Goal: Information Seeking & Learning: Learn about a topic

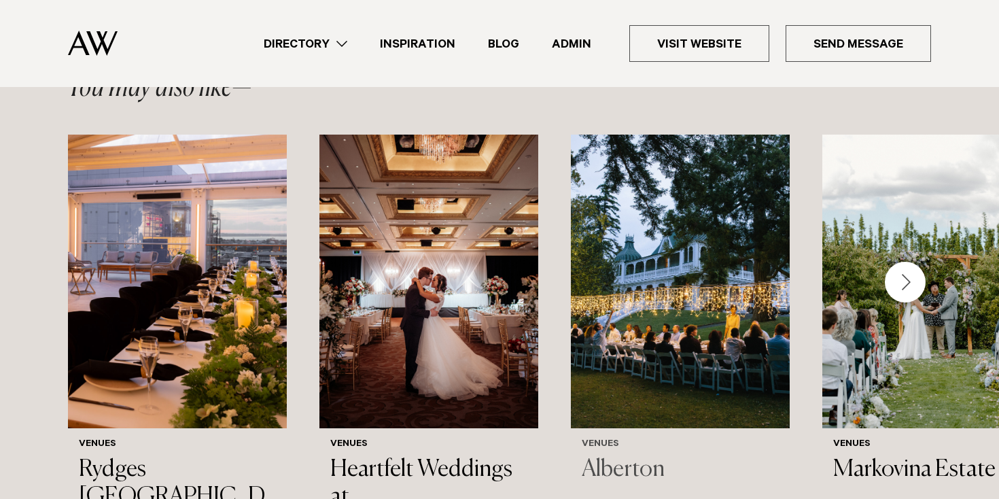
scroll to position [2072, 0]
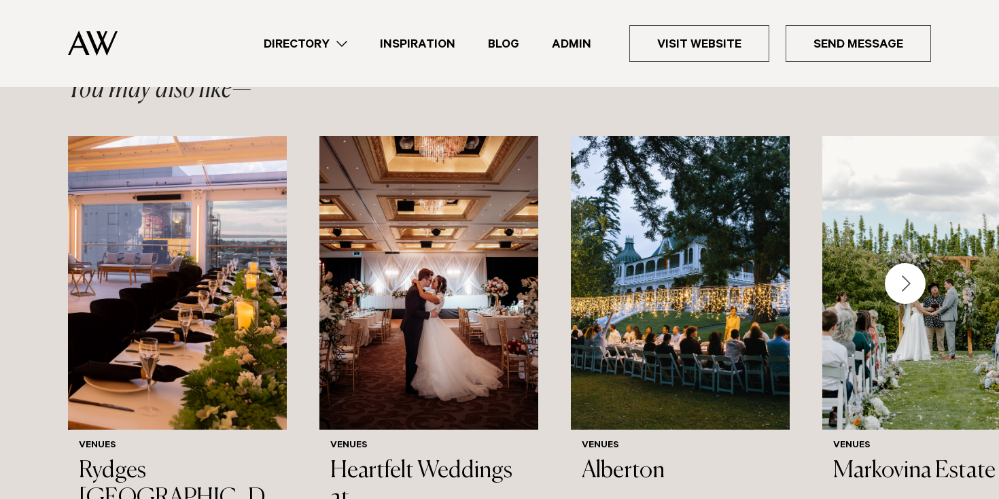
click at [904, 263] on div "Next slide" at bounding box center [905, 283] width 41 height 41
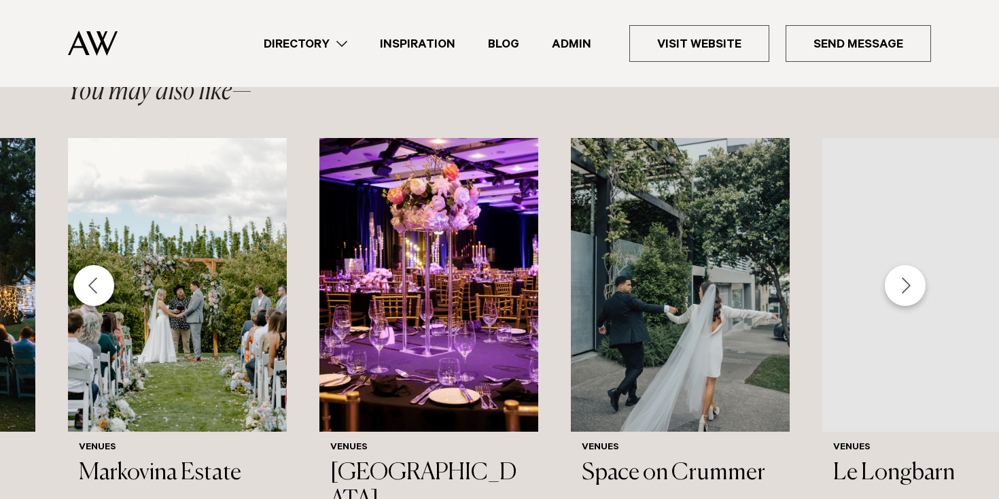
drag, startPoint x: 816, startPoint y: 302, endPoint x: 904, endPoint y: 211, distance: 126.4
click at [904, 265] on div "Next slide" at bounding box center [905, 285] width 41 height 41
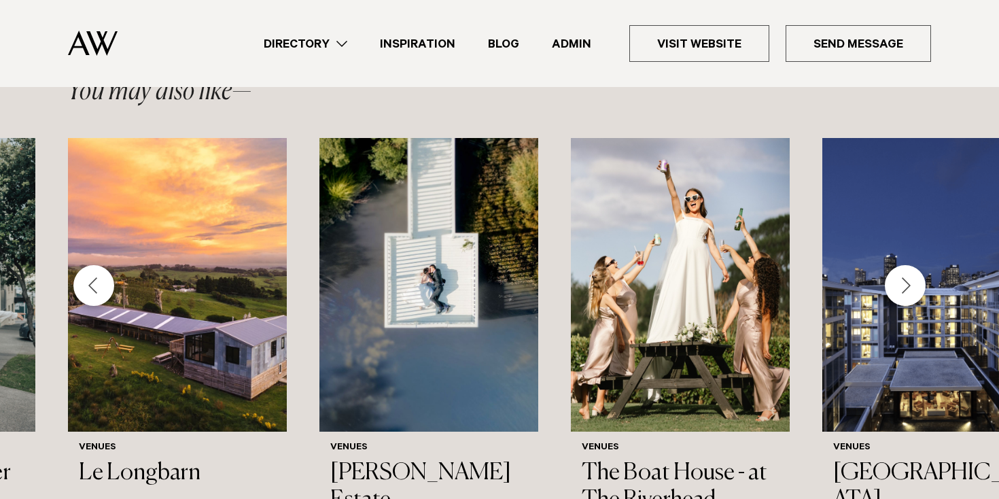
click at [904, 265] on div "Next slide" at bounding box center [905, 285] width 41 height 41
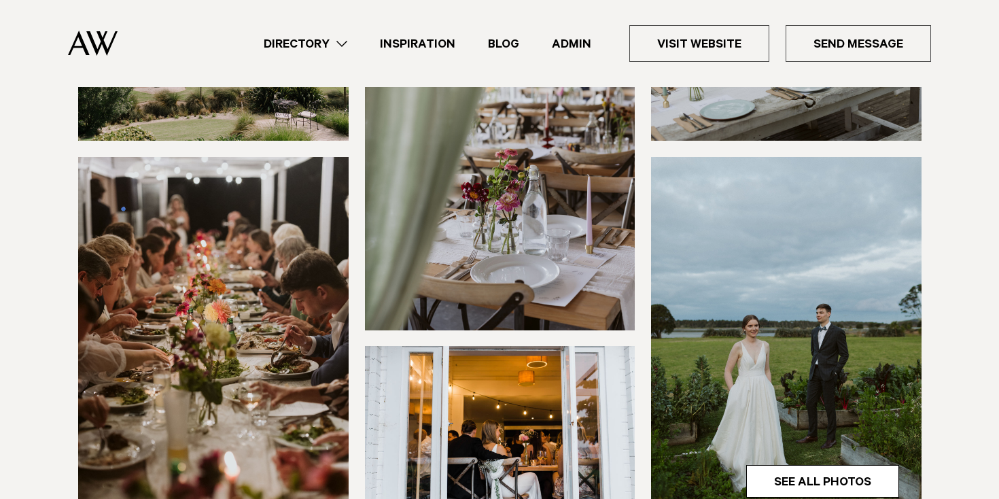
scroll to position [0, 0]
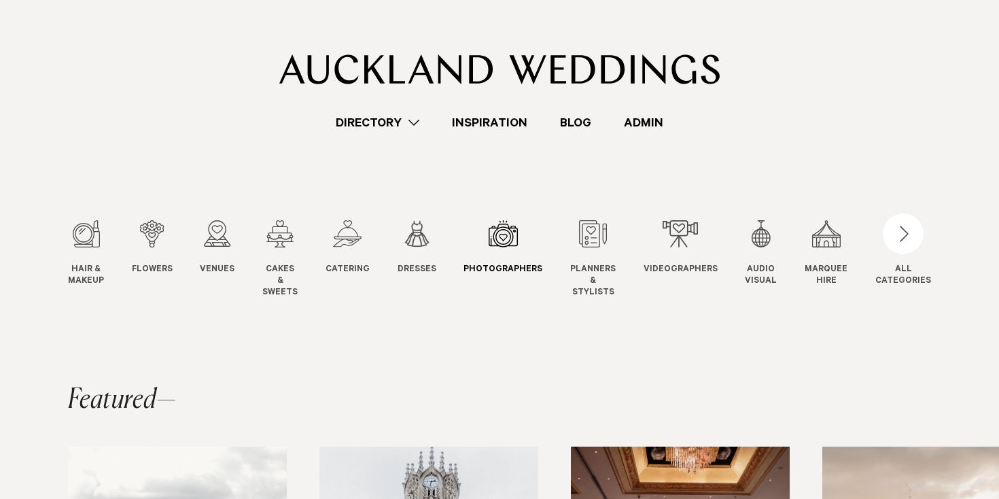
click at [502, 243] on div "7 / 12" at bounding box center [503, 233] width 79 height 27
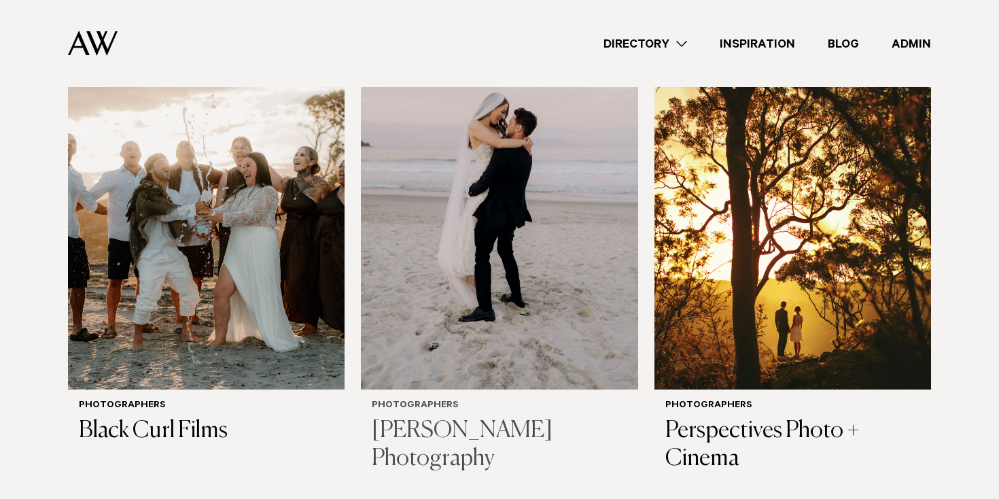
scroll to position [525, 0]
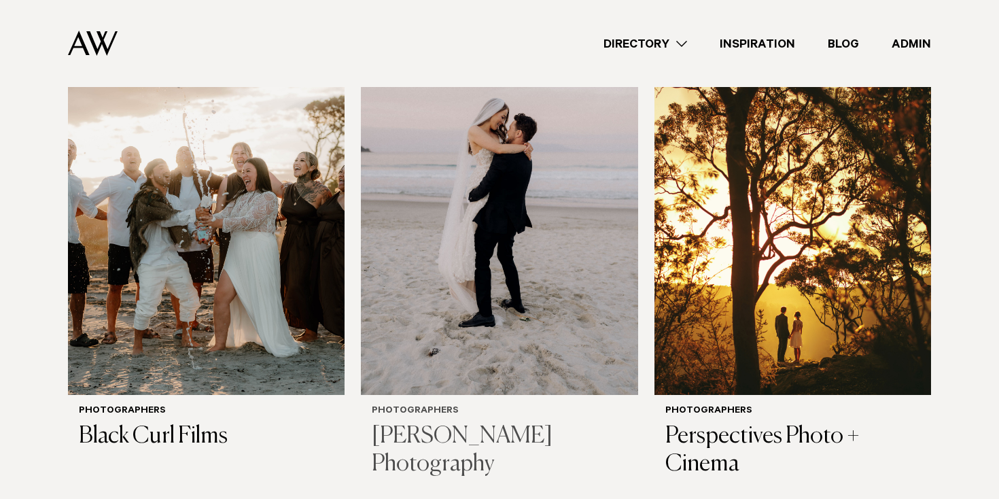
click at [438, 230] on img at bounding box center [499, 209] width 277 height 371
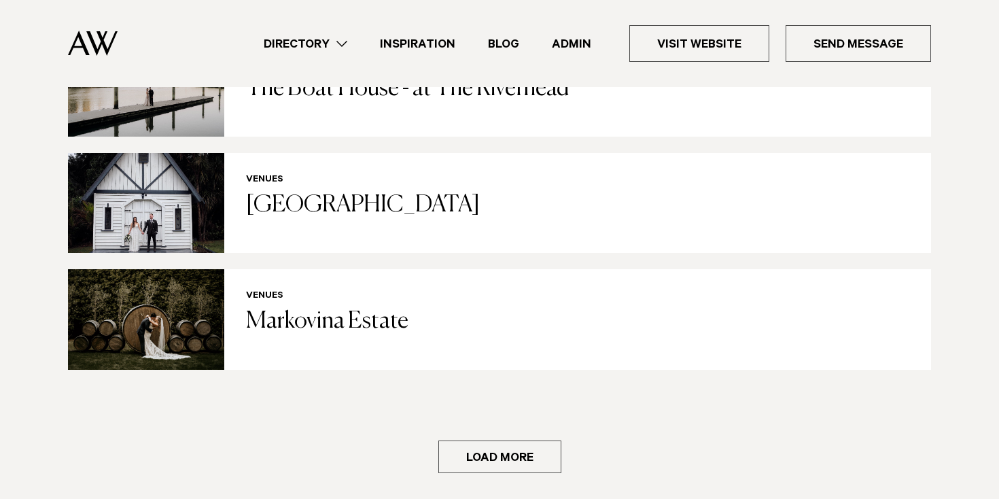
scroll to position [2728, 0]
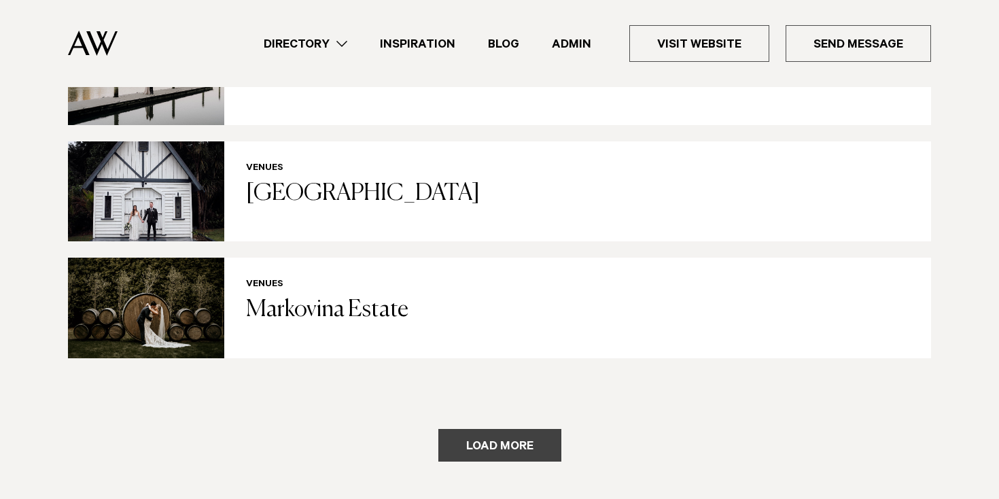
click at [509, 429] on button "Load more" at bounding box center [499, 445] width 123 height 33
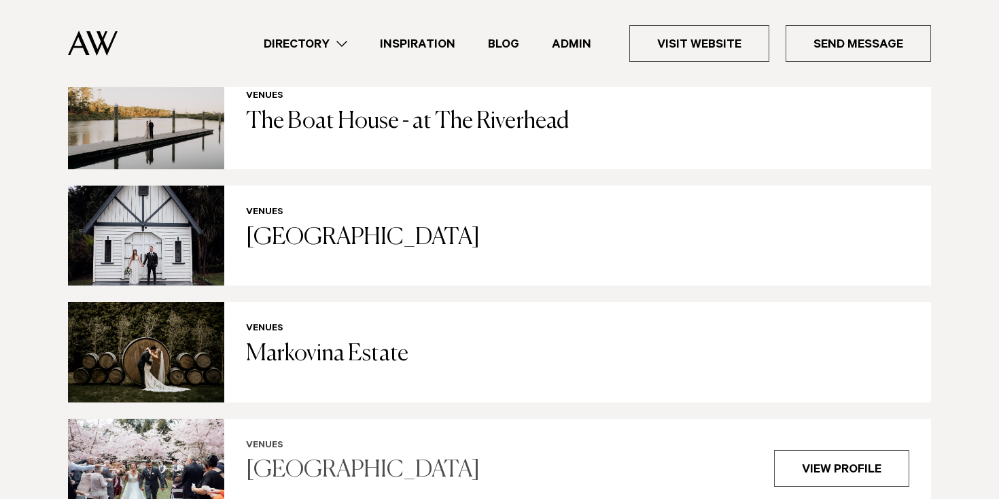
scroll to position [2683, 0]
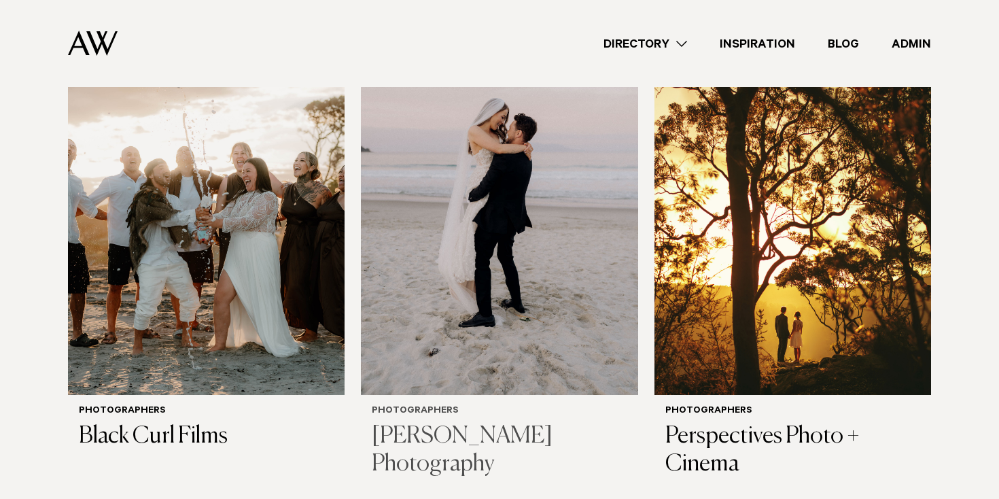
scroll to position [4066, 0]
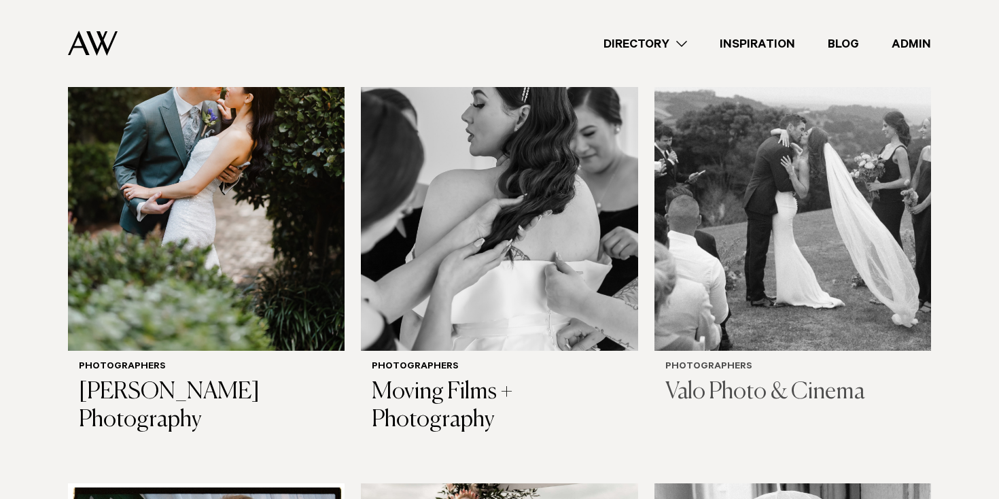
click at [726, 143] on img at bounding box center [793, 165] width 277 height 371
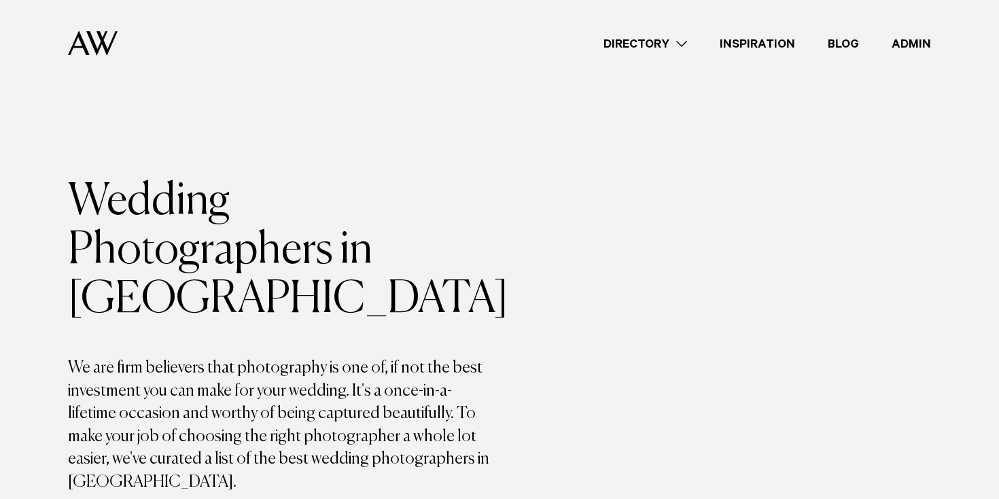
scroll to position [1604, 0]
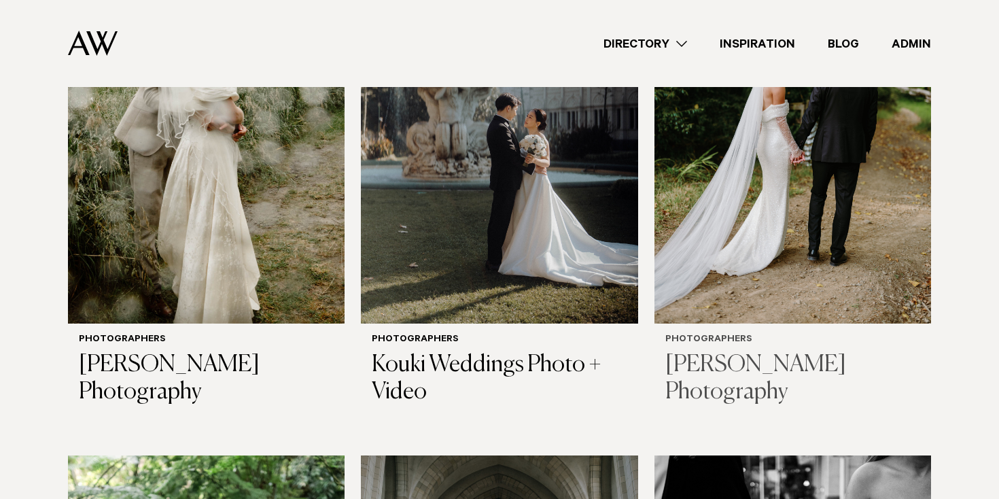
click at [744, 158] on img at bounding box center [793, 137] width 277 height 371
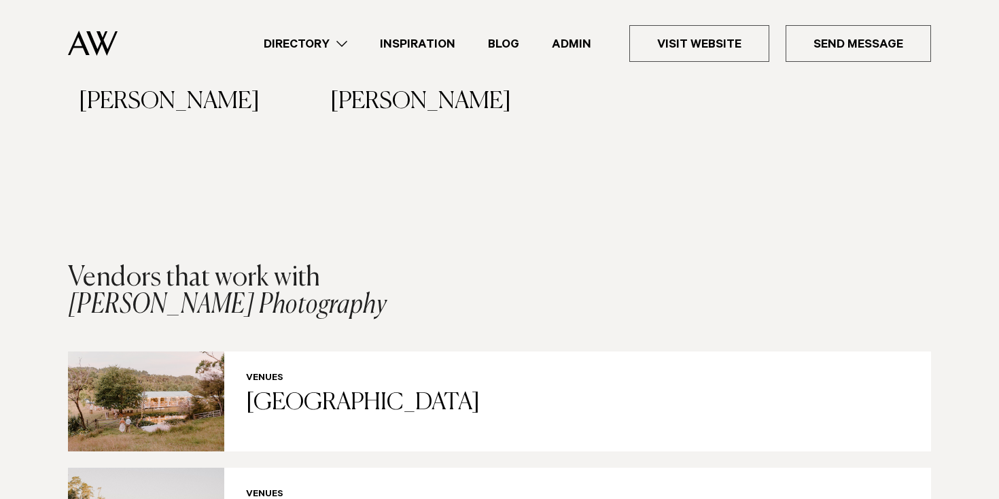
scroll to position [2360, 0]
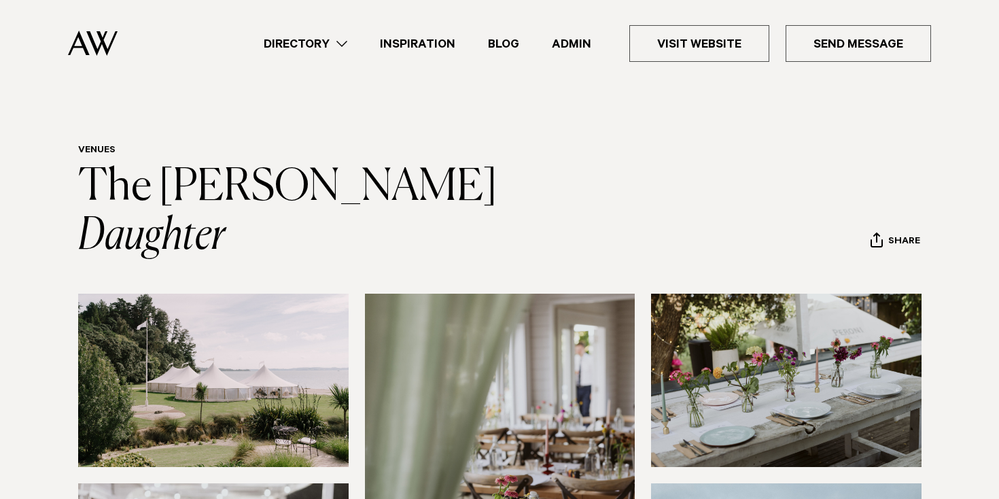
click at [342, 46] on link "Directory" at bounding box center [305, 44] width 116 height 18
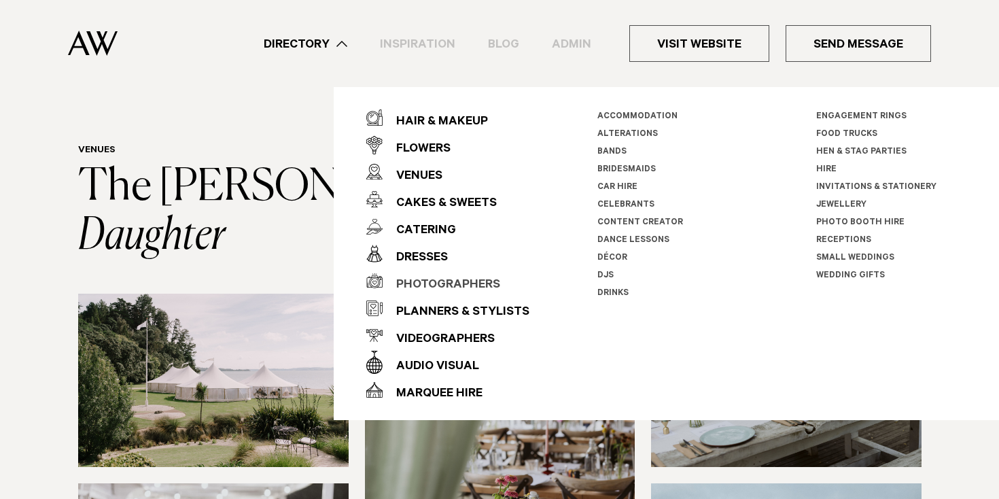
click at [431, 287] on div "Photographers" at bounding box center [442, 285] width 118 height 27
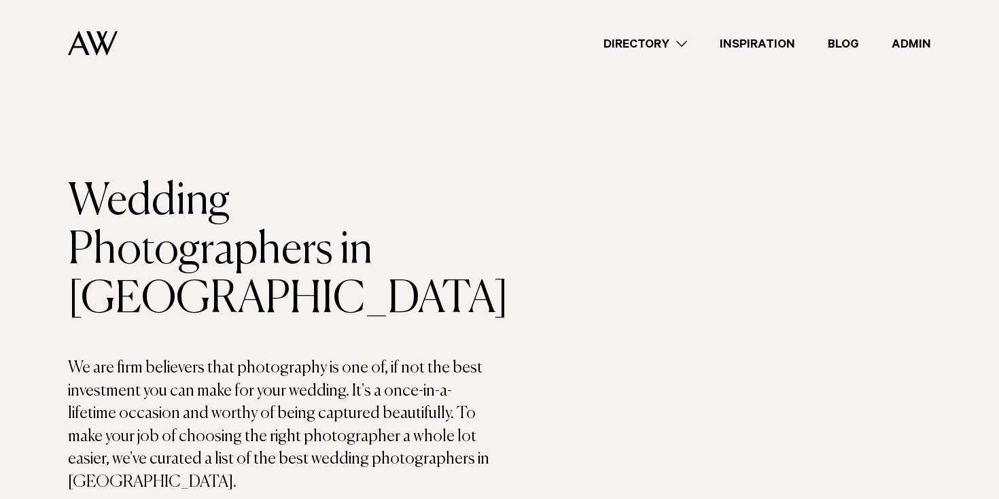
scroll to position [1072, 0]
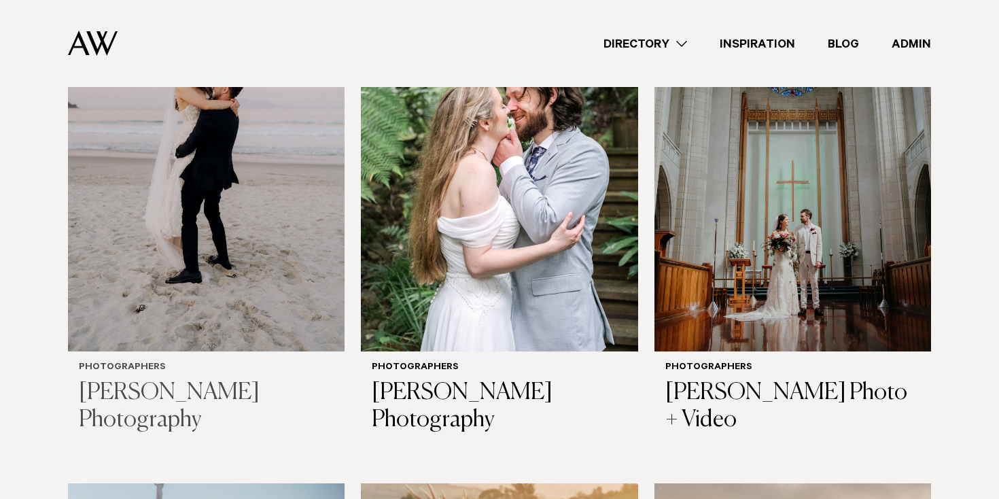
click at [148, 235] on img at bounding box center [206, 165] width 277 height 371
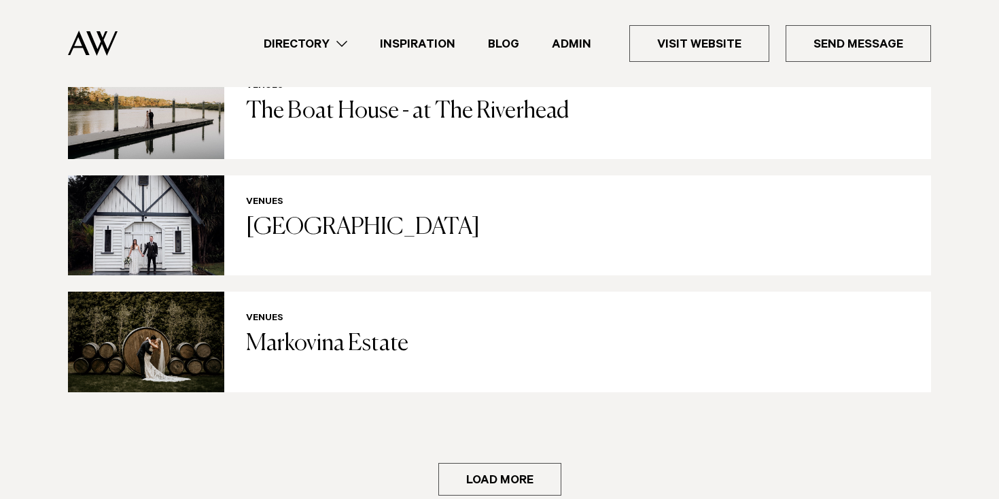
scroll to position [2722, 0]
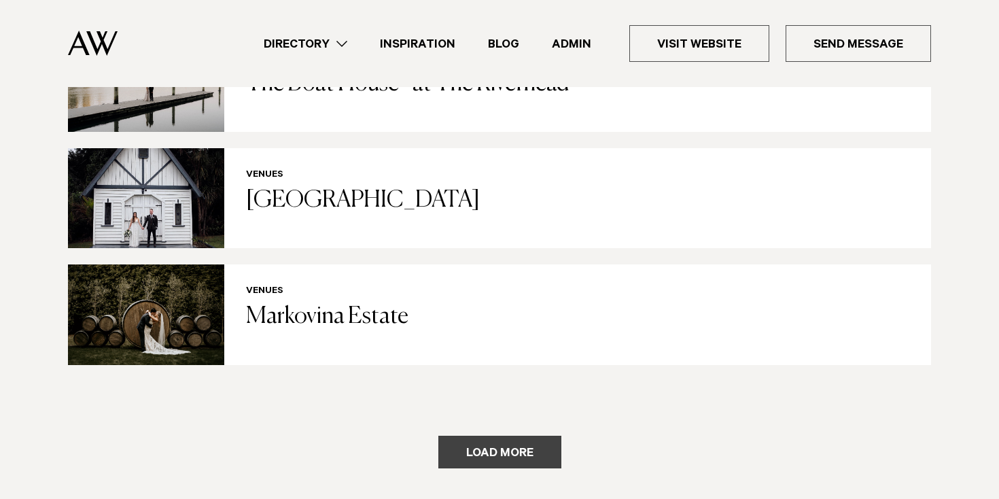
click at [471, 436] on button "Load more" at bounding box center [499, 452] width 123 height 33
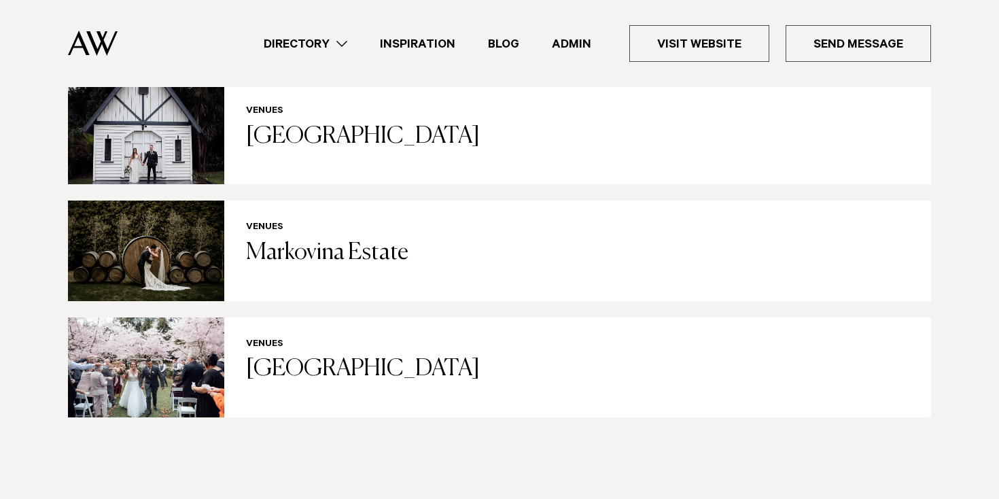
scroll to position [2791, 0]
